Goal: Task Accomplishment & Management: Use online tool/utility

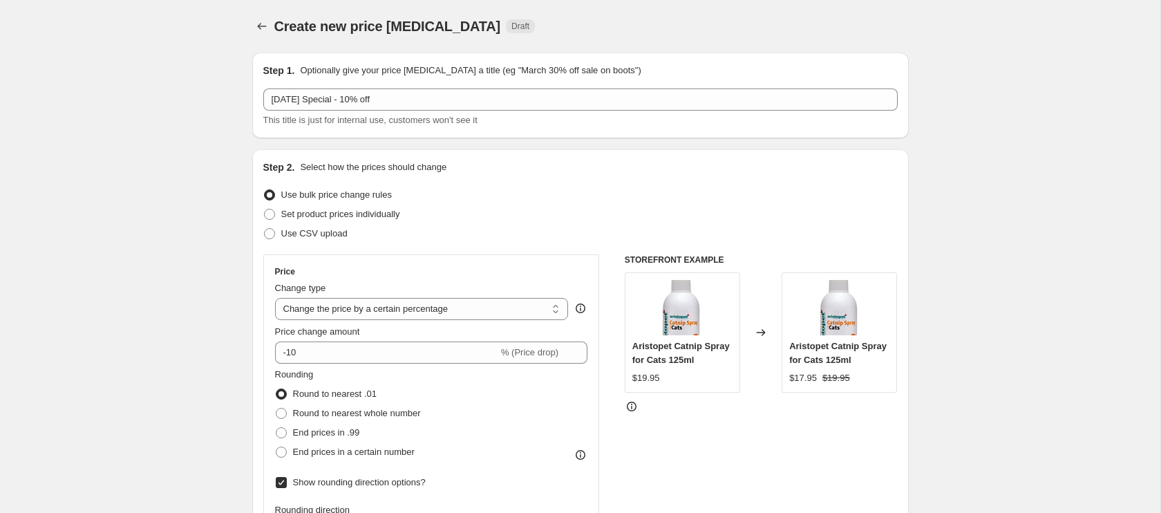
select select "percentage"
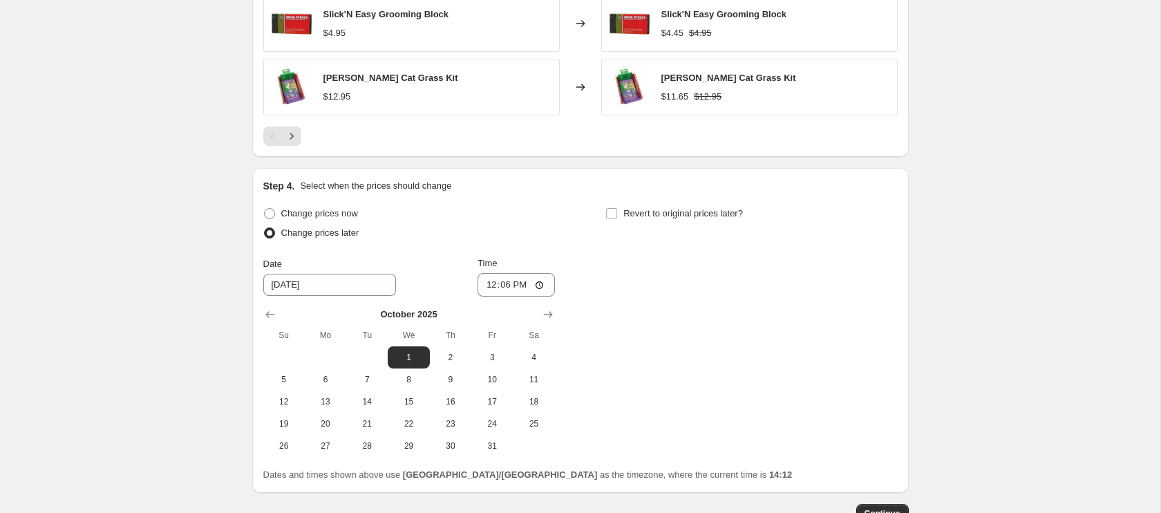
scroll to position [1144, 0]
click at [500, 287] on input "12:06" at bounding box center [516, 283] width 77 height 23
type input "00:01"
click at [614, 214] on input "Revert to original prices later?" at bounding box center [611, 212] width 11 height 11
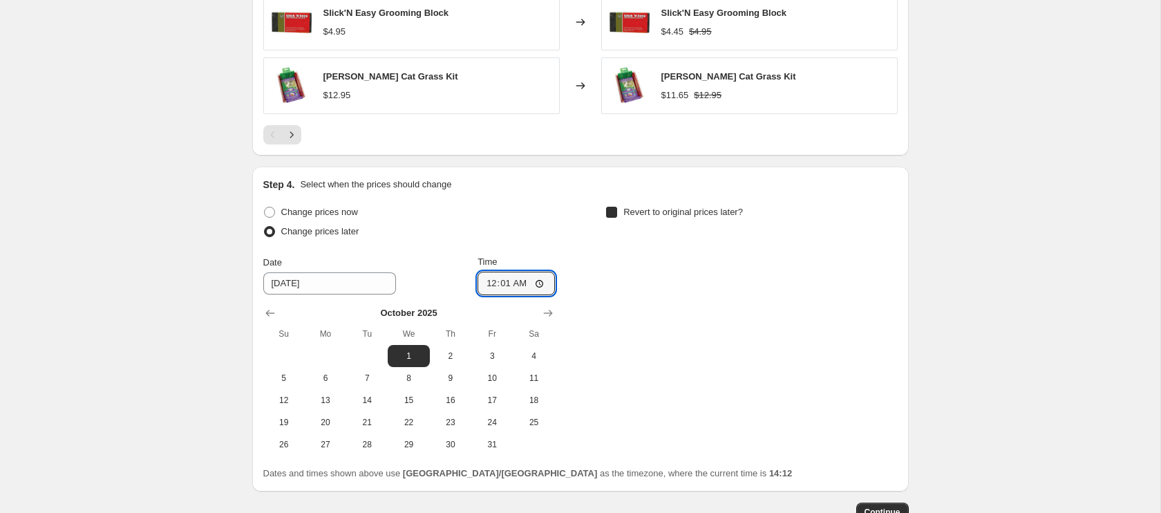
checkbox input "true"
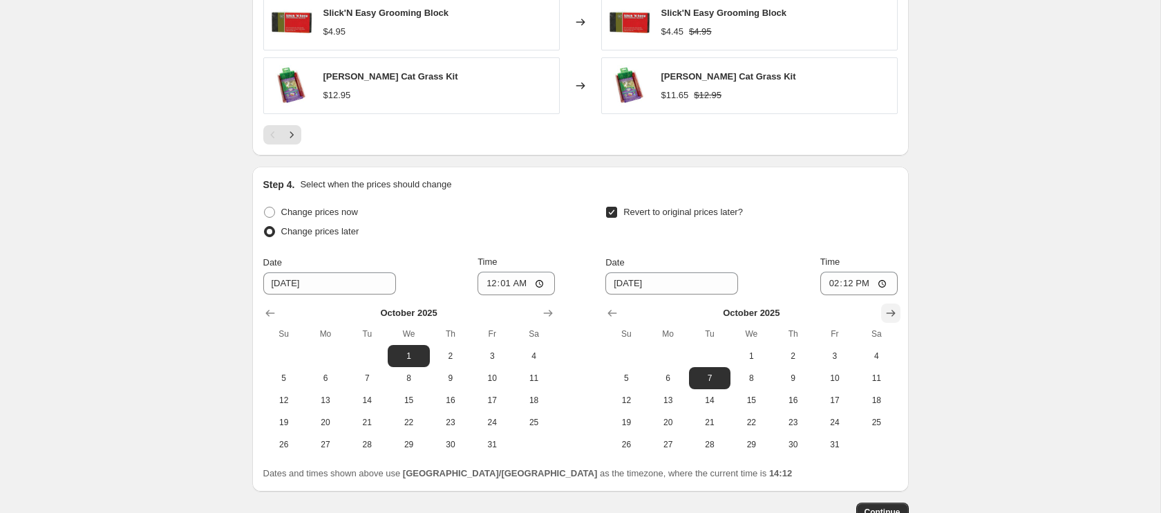
click at [887, 310] on icon "Show next month, November 2025" at bounding box center [891, 313] width 14 height 14
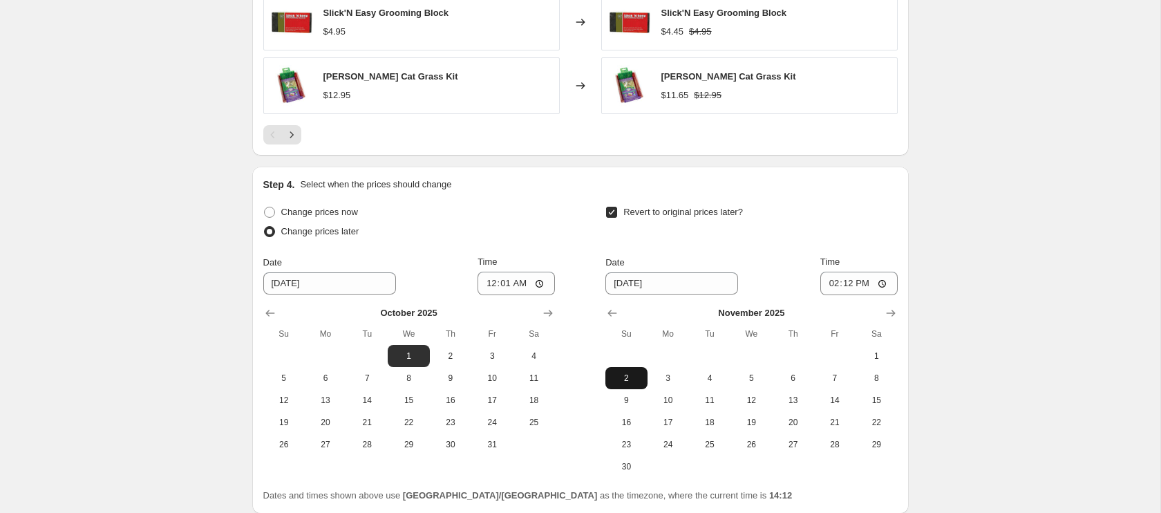
click at [627, 381] on span "2" at bounding box center [626, 378] width 30 height 11
type input "[DATE]"
click at [830, 290] on input "14:12" at bounding box center [858, 283] width 77 height 23
type input "23:59"
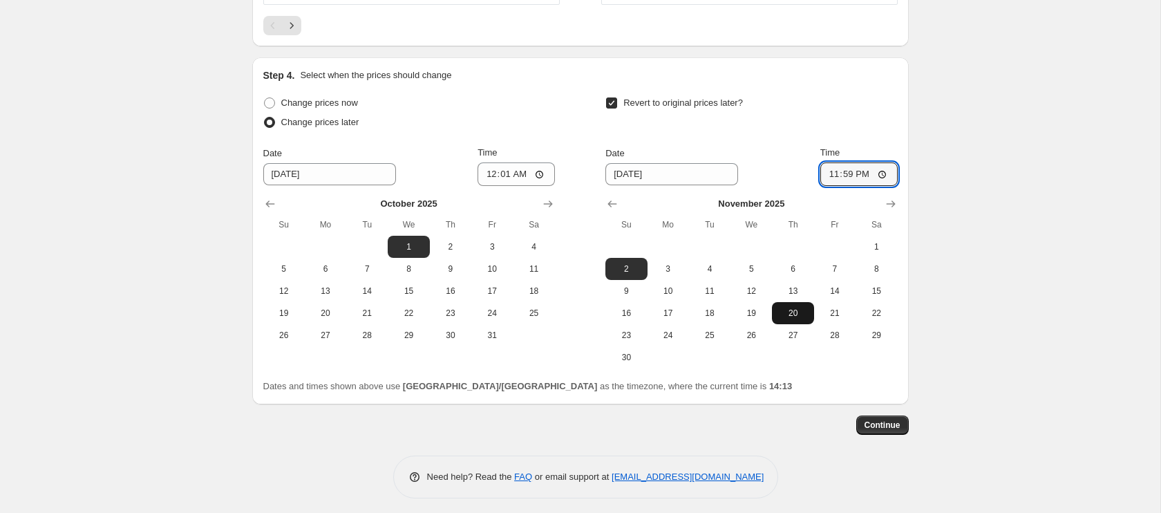
scroll to position [1259, 0]
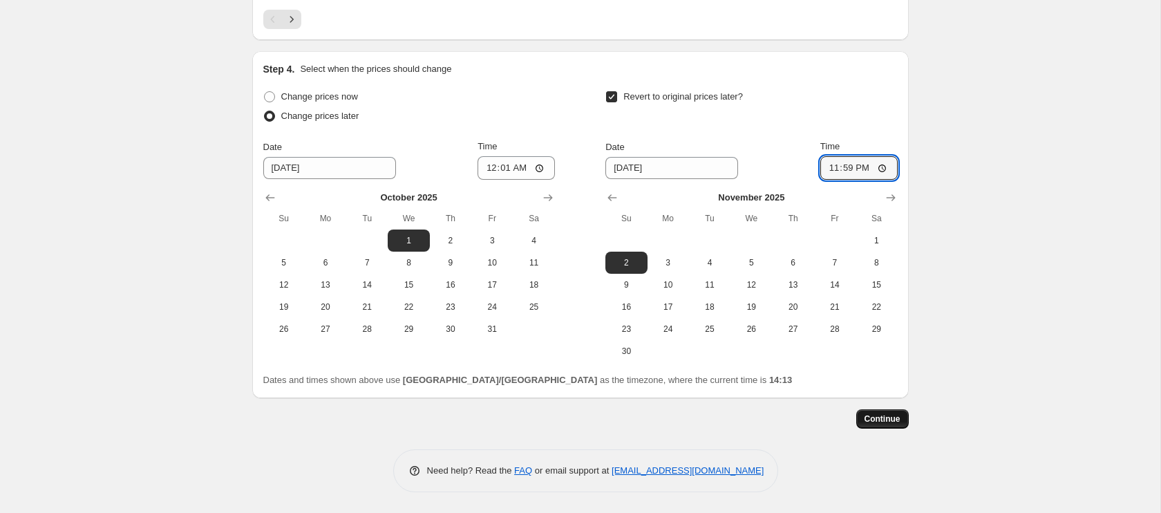
click at [886, 424] on span "Continue" at bounding box center [883, 418] width 36 height 11
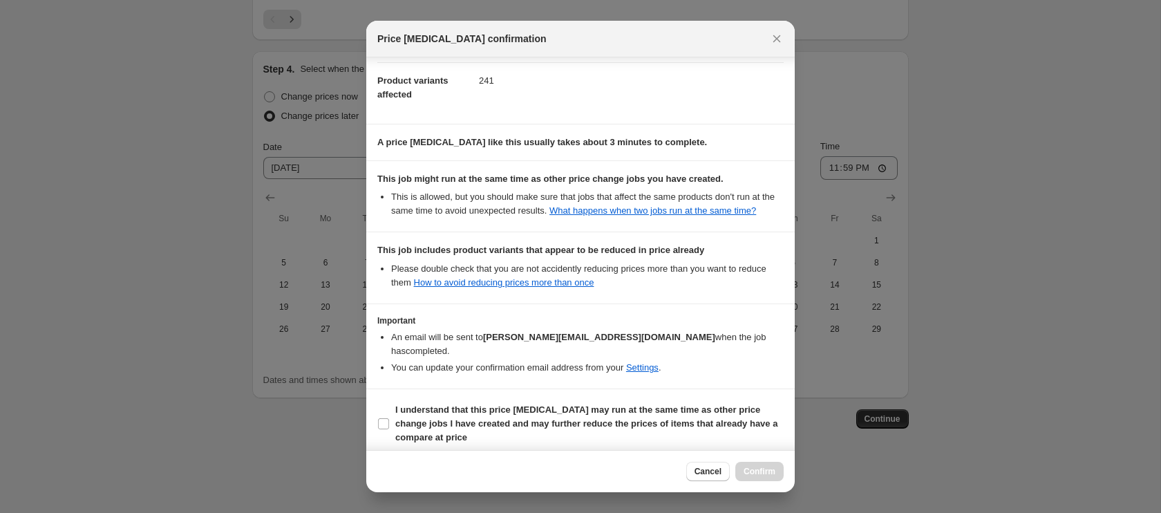
scroll to position [165, 0]
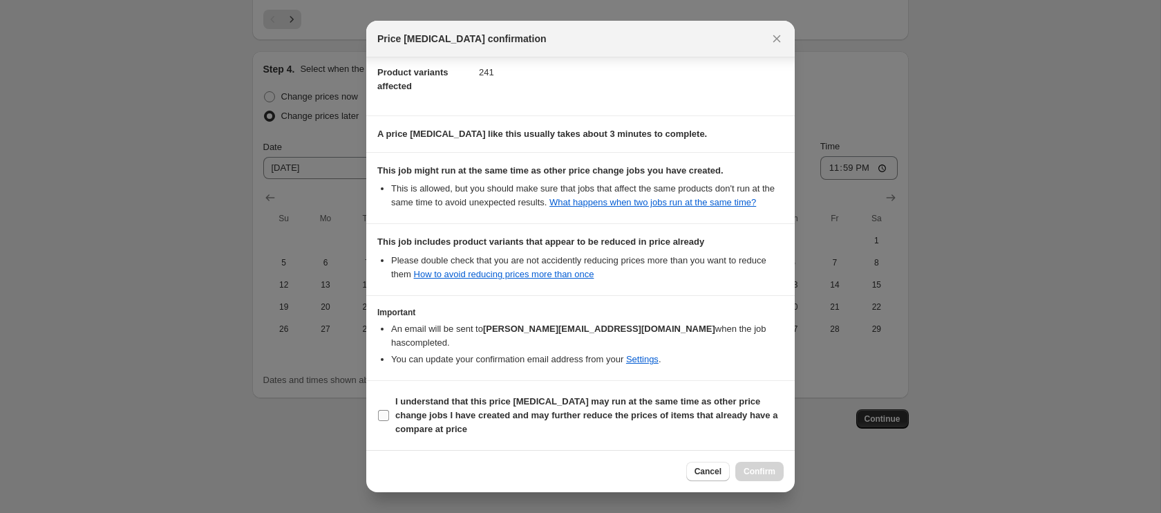
click at [384, 417] on input "I understand that this price [MEDICAL_DATA] may run at the same time as other p…" at bounding box center [383, 415] width 11 height 11
checkbox input "true"
click at [755, 475] on span "Confirm" at bounding box center [760, 471] width 32 height 11
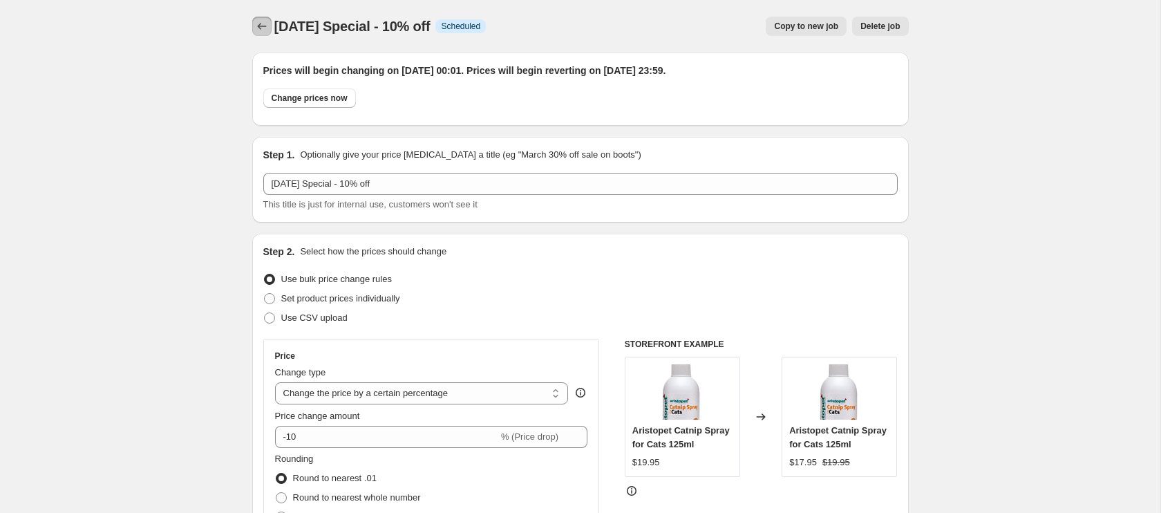
click at [267, 28] on icon "Price change jobs" at bounding box center [262, 26] width 14 height 14
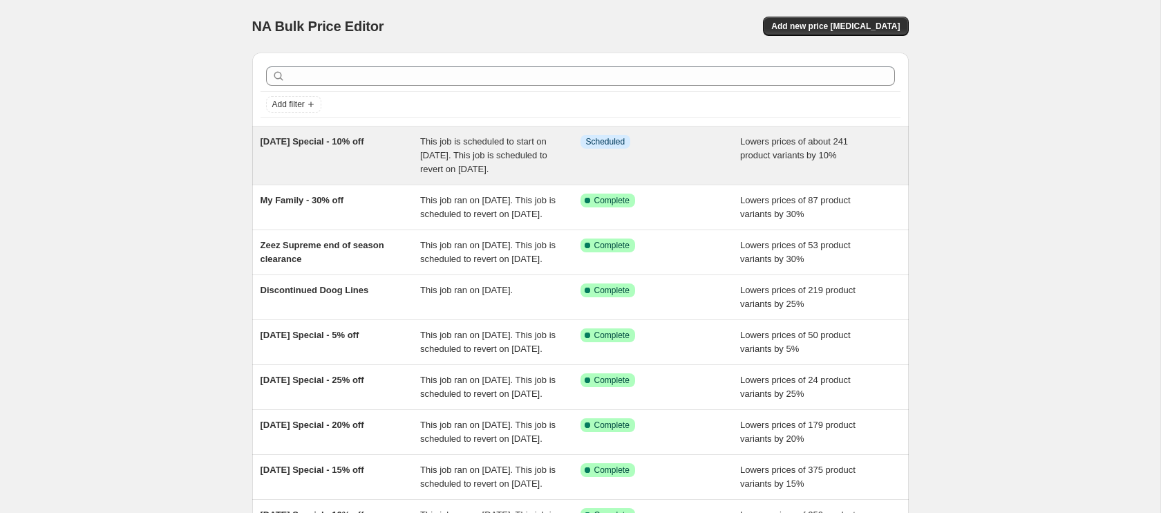
click at [276, 141] on span "[DATE] Special - 10% off" at bounding box center [313, 141] width 104 height 10
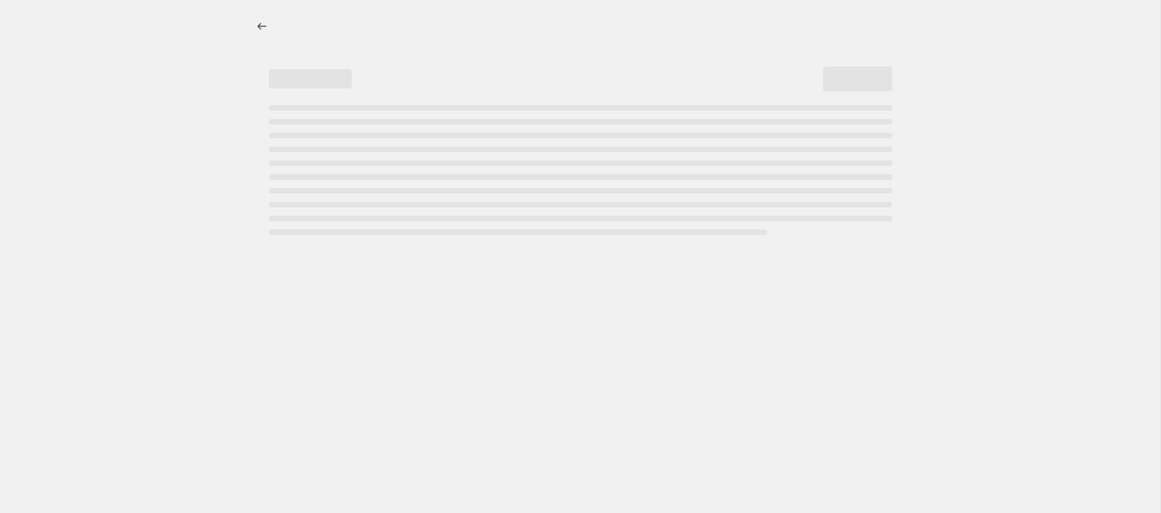
select select "percentage"
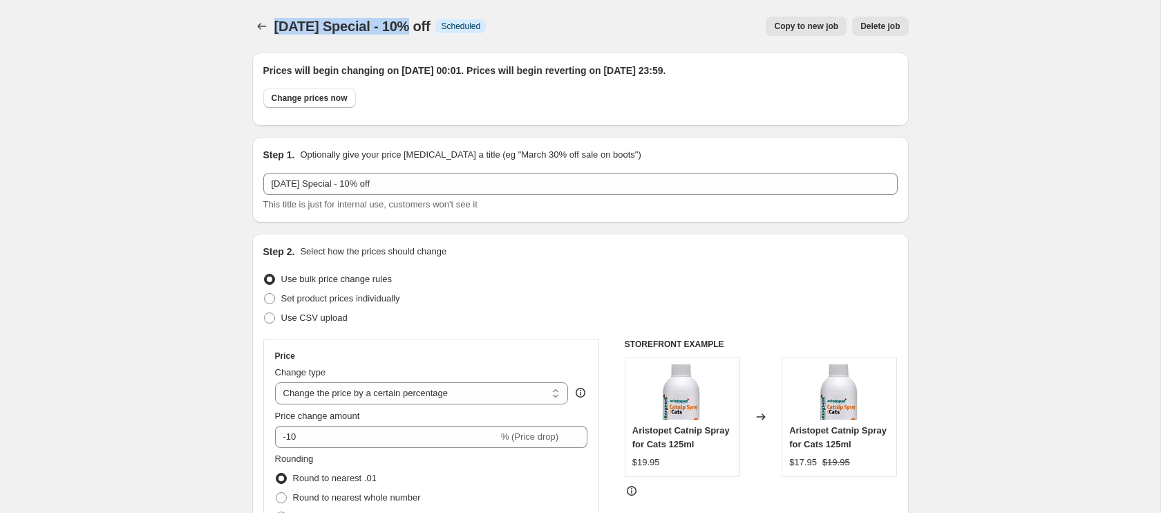
drag, startPoint x: 276, startPoint y: 26, endPoint x: 413, endPoint y: 28, distance: 136.2
click at [413, 28] on span "[DATE] Special - 10% off" at bounding box center [352, 26] width 156 height 15
copy span "[DATE] Special"
click at [261, 24] on icon "Price change jobs" at bounding box center [262, 26] width 14 height 14
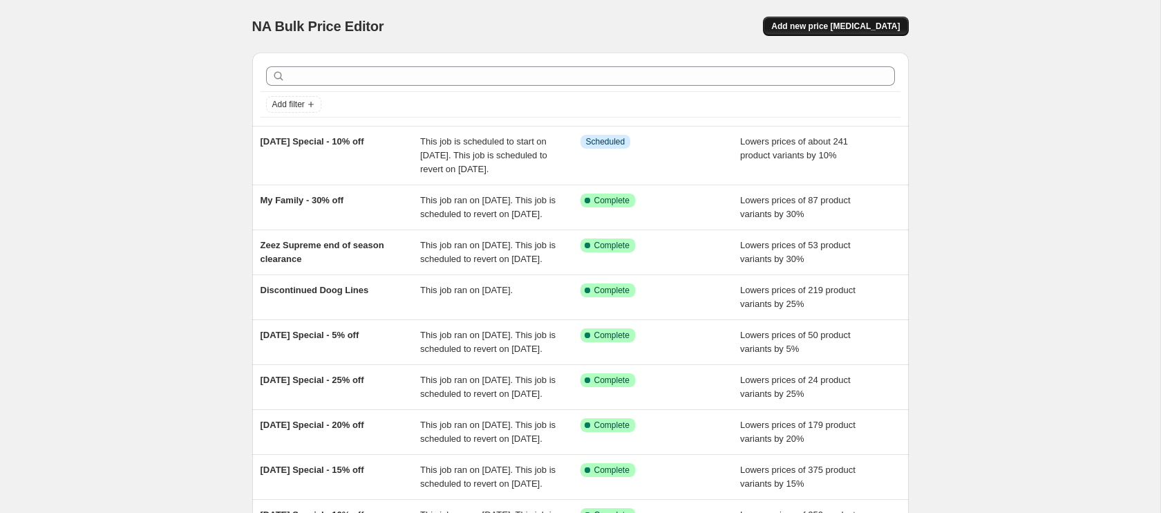
click at [826, 31] on span "Add new price [MEDICAL_DATA]" at bounding box center [835, 26] width 129 height 11
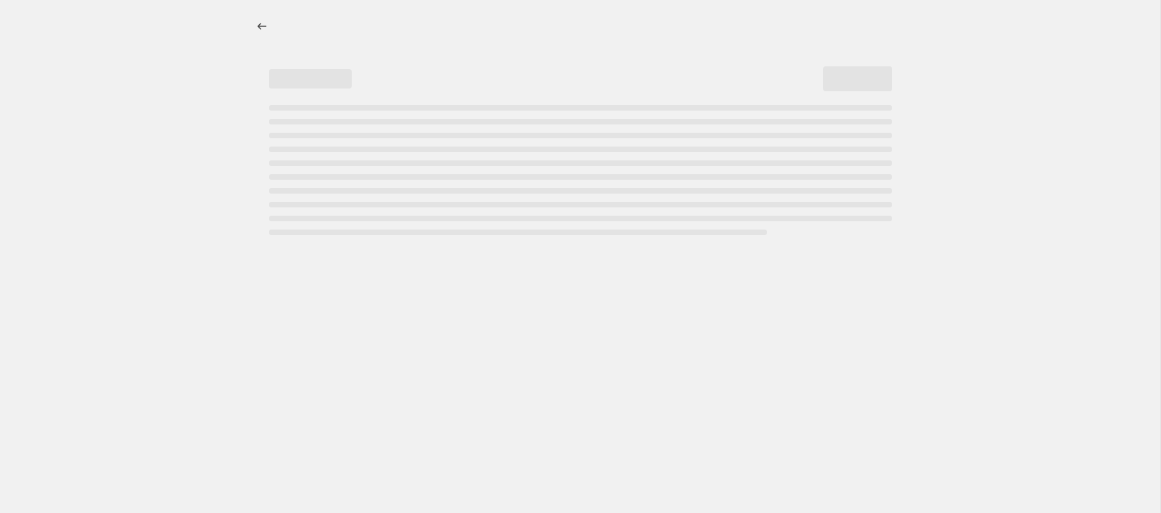
select select "percentage"
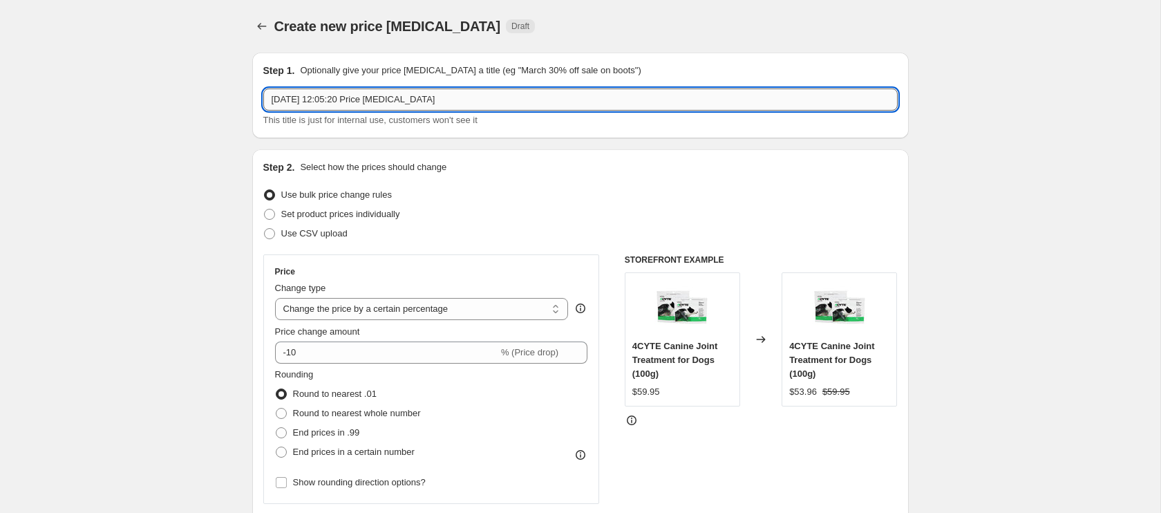
click at [317, 100] on input "[DATE] 12:05:20 Price [MEDICAL_DATA]" at bounding box center [580, 99] width 634 height 22
paste input "[DATE] Special"
type input "[DATE] Special - 15% off"
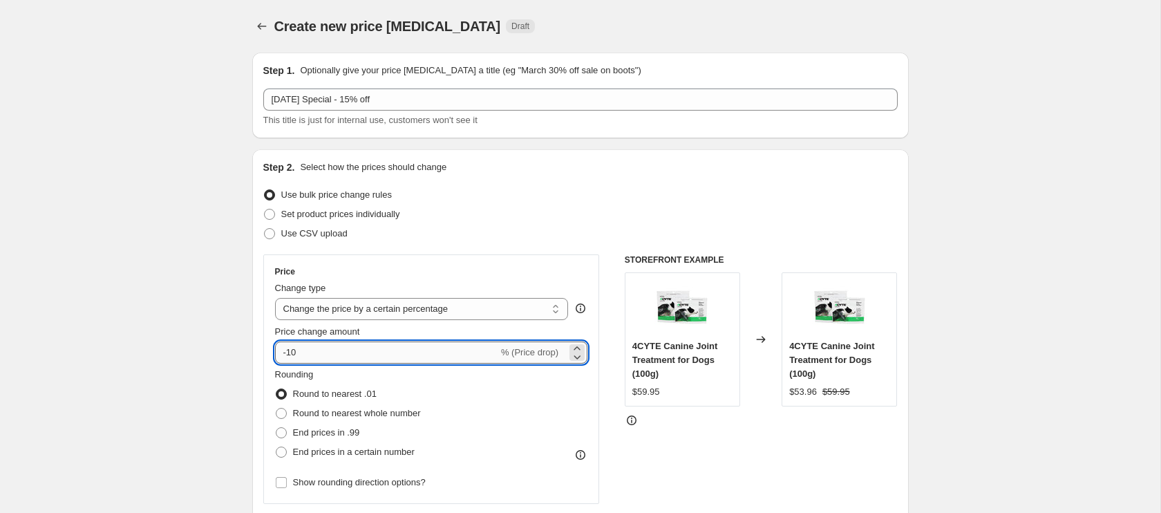
click at [305, 354] on input "-10" at bounding box center [386, 352] width 223 height 22
type input "-15"
click at [463, 417] on div "Rounding Round to nearest .01 Round to nearest whole number End prices in .99 E…" at bounding box center [431, 415] width 313 height 94
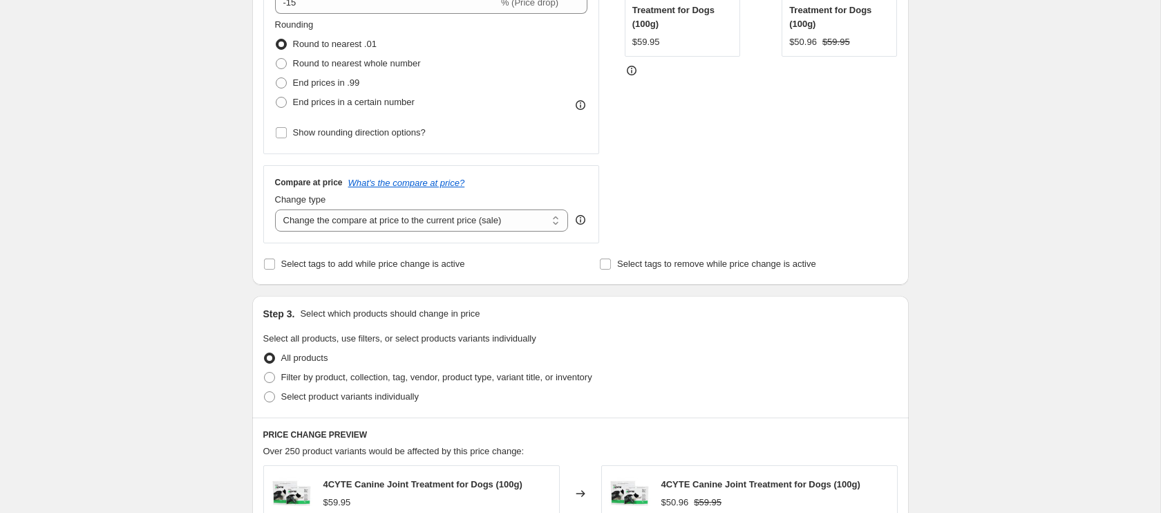
scroll to position [350, 0]
click at [270, 397] on span at bounding box center [269, 395] width 11 height 11
click at [265, 391] on input "Select product variants individually" at bounding box center [264, 390] width 1 height 1
radio input "true"
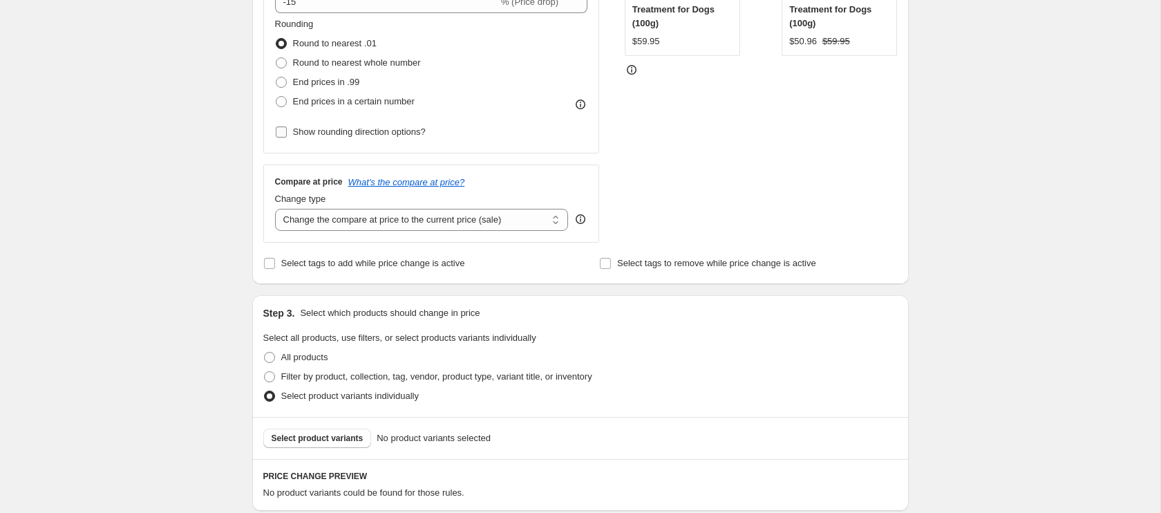
click at [281, 132] on input "Show rounding direction options?" at bounding box center [281, 131] width 11 height 11
checkbox input "true"
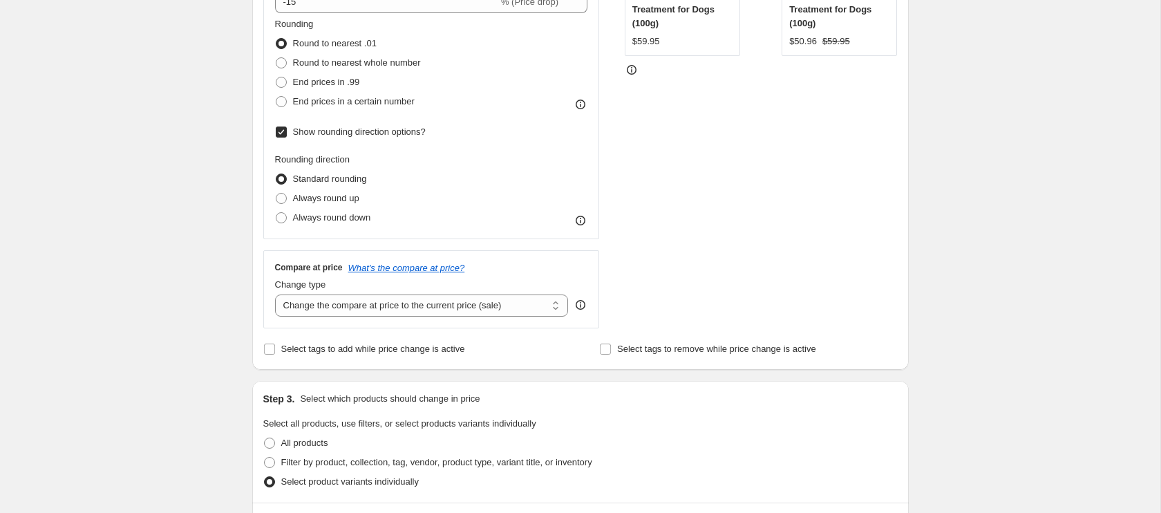
drag, startPoint x: 283, startPoint y: 218, endPoint x: 327, endPoint y: 228, distance: 44.8
click at [283, 218] on span at bounding box center [281, 217] width 11 height 11
click at [276, 213] on input "Always round down" at bounding box center [276, 212] width 1 height 1
radio input "true"
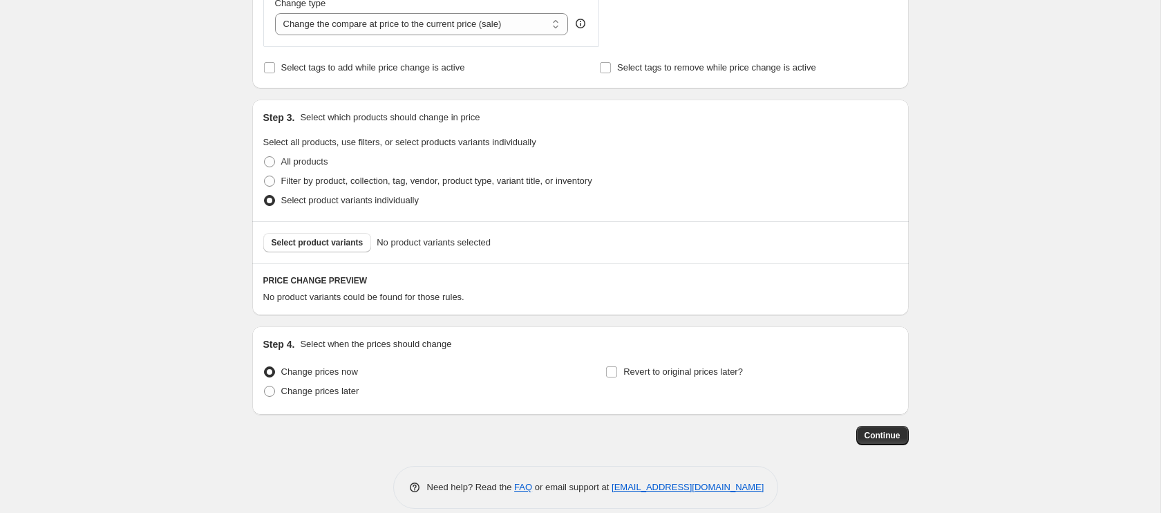
scroll to position [637, 0]
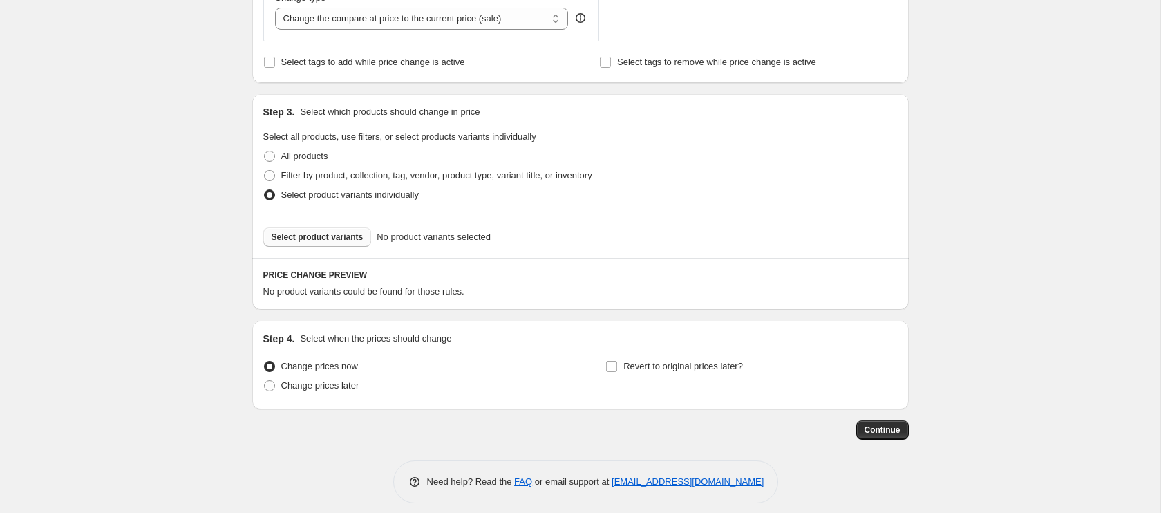
click at [335, 241] on span "Select product variants" at bounding box center [318, 237] width 92 height 11
